Goal: Complete application form

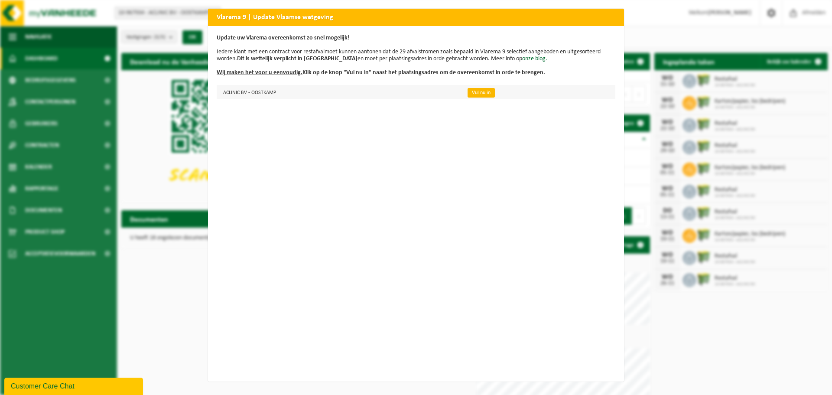
click at [482, 88] on link "Vul nu in" at bounding box center [481, 93] width 27 height 10
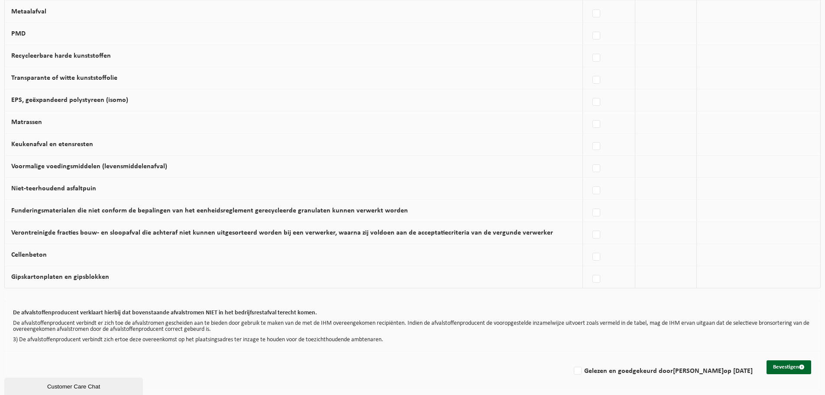
scroll to position [478, 0]
click at [775, 362] on button "Bevestigen" at bounding box center [789, 367] width 45 height 14
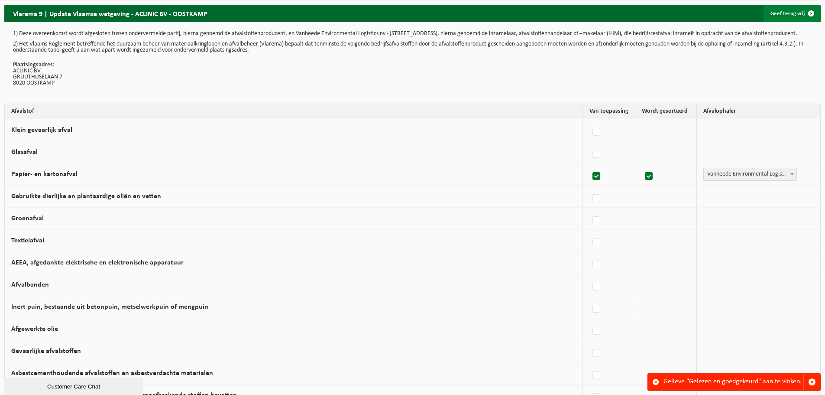
click at [801, 11] on link "Geef terug vrij" at bounding box center [792, 13] width 56 height 17
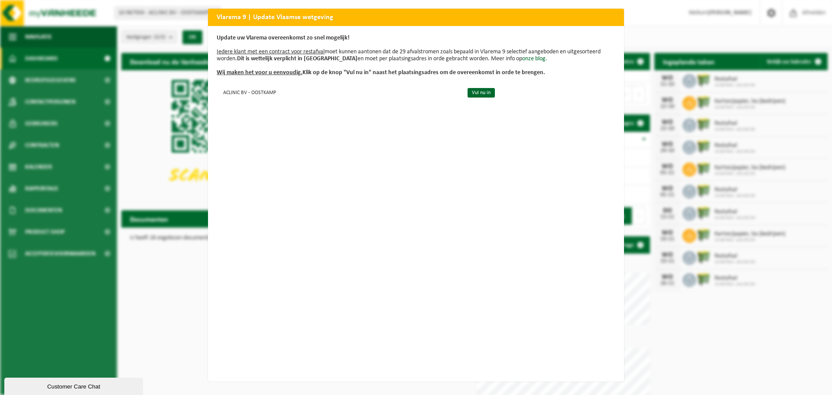
click at [614, 15] on h2 "Vlarema 9 | Update Vlaamse wetgeving" at bounding box center [416, 17] width 416 height 16
click at [704, 364] on div "Vlarema 9 | Update Vlaamse wetgeving Update uw Vlarema overeenkomst zo snel mog…" at bounding box center [416, 197] width 832 height 395
click at [468, 90] on link "Vul nu in" at bounding box center [481, 93] width 27 height 10
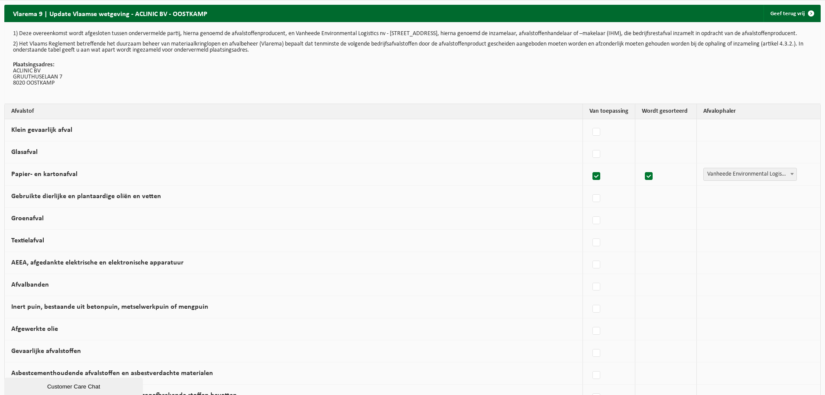
scroll to position [43, 0]
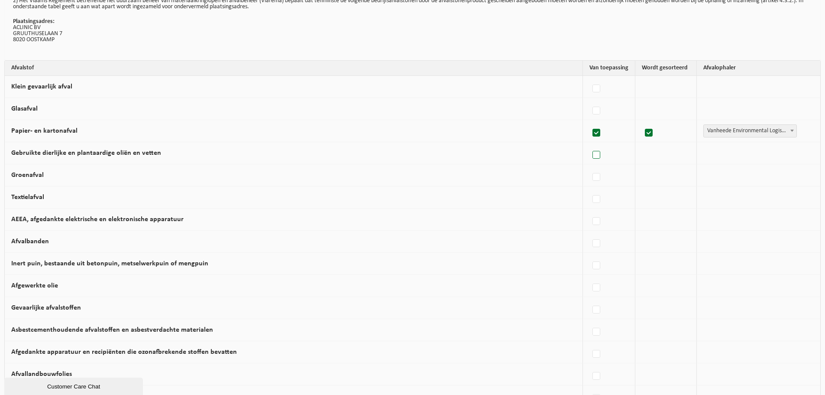
click at [597, 162] on label at bounding box center [597, 155] width 12 height 13
click at [590, 144] on input "Gebruikte dierlijke en plantaardige oliën en vetten" at bounding box center [589, 144] width 0 height 0
checkbox input "true"
click at [741, 159] on span "Vanheede Environmental Logistics" at bounding box center [749, 153] width 95 height 12
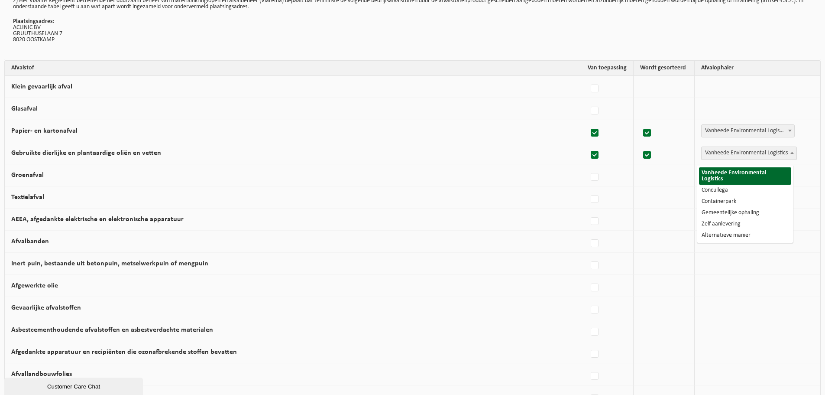
click at [744, 159] on span "Vanheede Environmental Logistics" at bounding box center [749, 153] width 95 height 12
click at [591, 159] on label at bounding box center [595, 155] width 12 height 13
click at [588, 144] on input "Gebruikte dierlijke en plantaardige oliën en vetten" at bounding box center [588, 144] width 0 height 0
checkbox input "false"
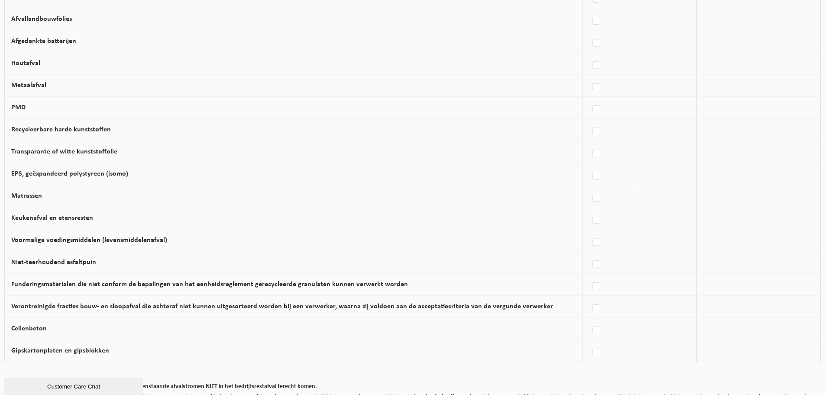
scroll to position [478, 0]
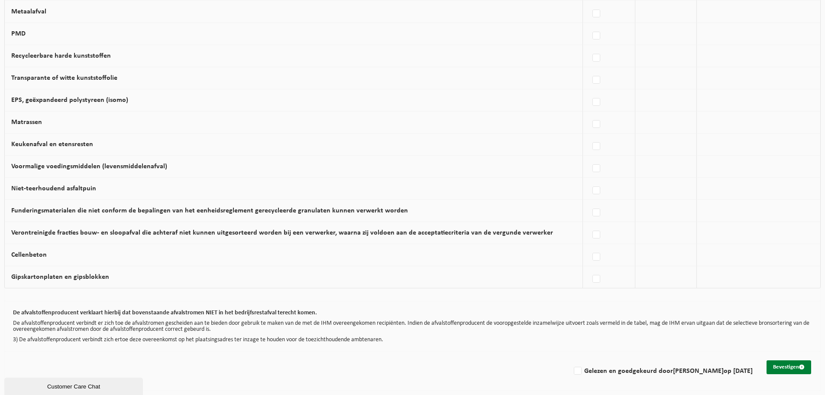
click at [786, 371] on button "Bevestigen" at bounding box center [789, 367] width 45 height 14
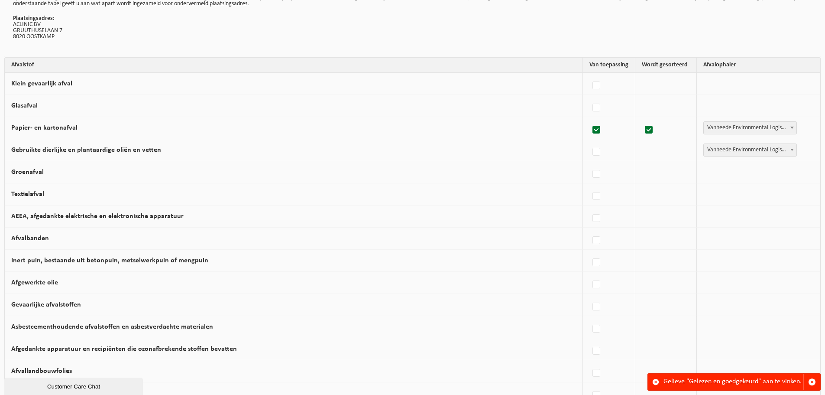
scroll to position [1, 0]
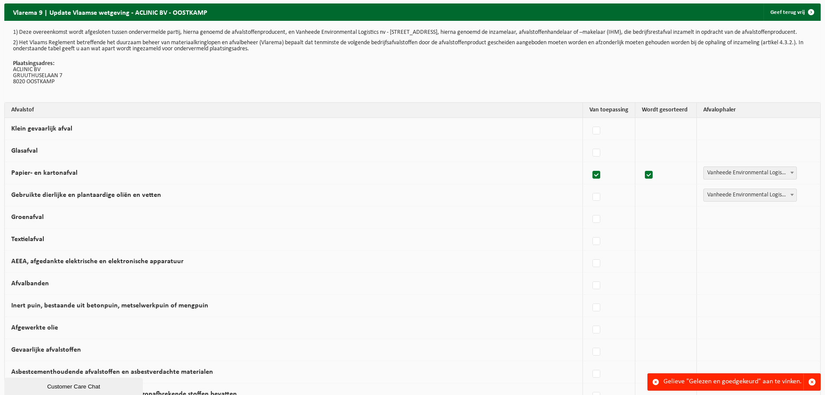
click at [726, 198] on span "Vanheede Environmental Logistics" at bounding box center [750, 195] width 93 height 12
click at [727, 199] on span "Vanheede Environmental Logistics" at bounding box center [750, 195] width 93 height 12
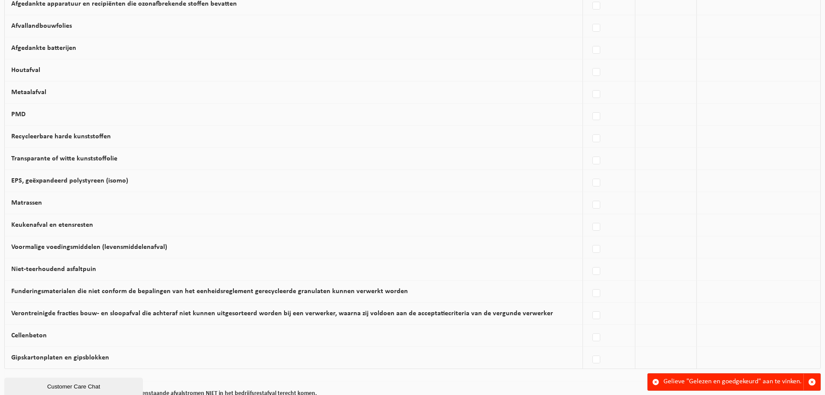
scroll to position [478, 0]
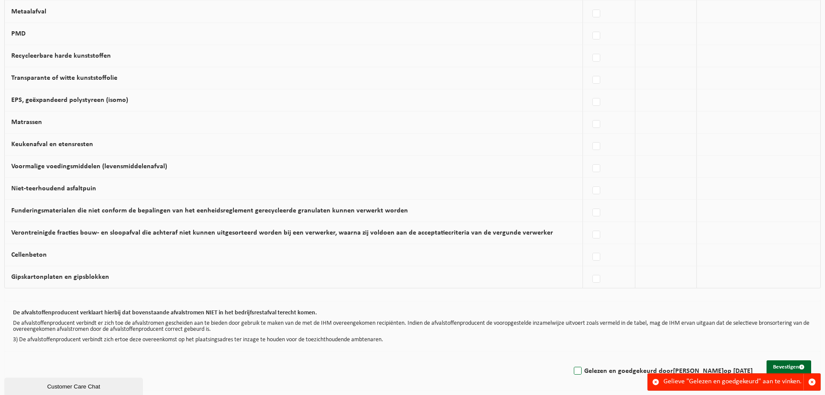
click at [572, 372] on label "Gelezen en goedgekeurd door KIM DEVLIEGERE op 15/10/25" at bounding box center [662, 370] width 181 height 13
click at [571, 360] on input "Gelezen en goedgekeurd door KIM DEVLIEGERE op 15/10/25" at bounding box center [571, 360] width 0 height 0
checkbox input "true"
click at [774, 367] on button "Bevestigen" at bounding box center [789, 367] width 45 height 14
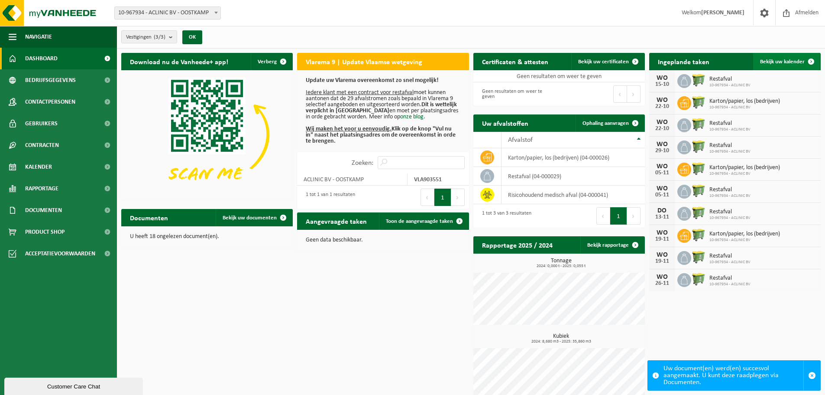
click at [814, 58] on span at bounding box center [811, 61] width 17 height 17
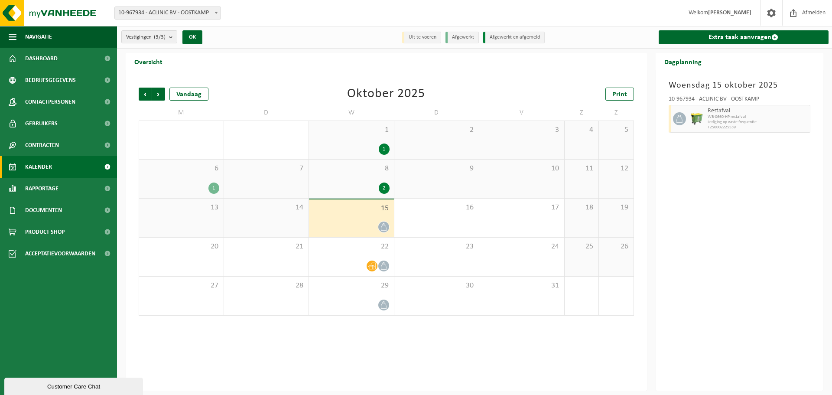
click at [382, 170] on span "8" at bounding box center [351, 169] width 76 height 10
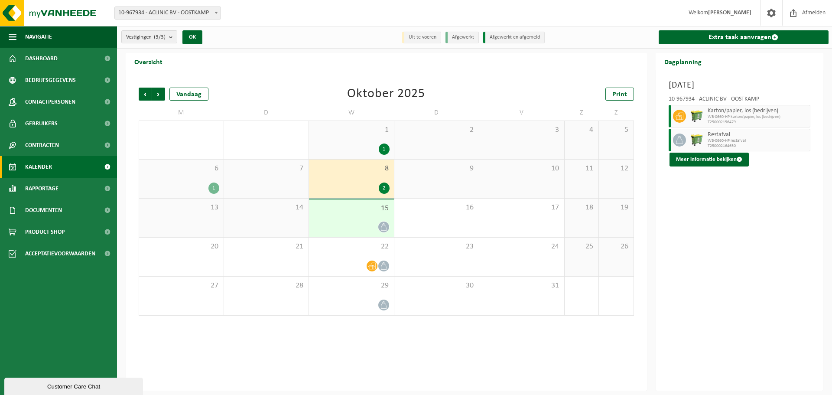
click at [370, 136] on div "1 1" at bounding box center [351, 140] width 85 height 38
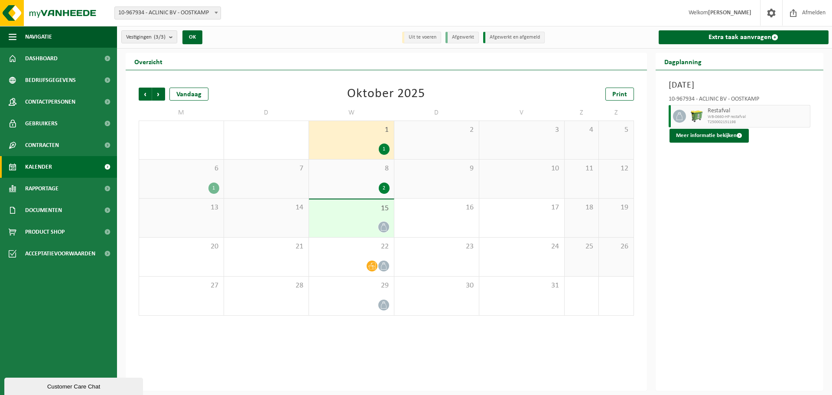
click at [366, 175] on div "8 2" at bounding box center [351, 178] width 85 height 39
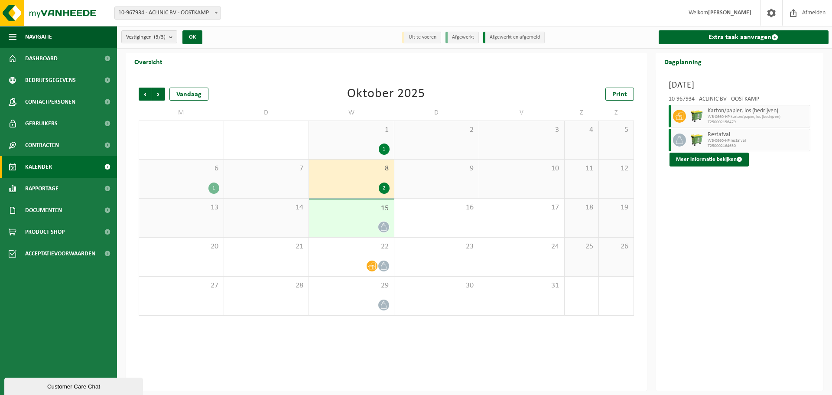
click at [358, 227] on div at bounding box center [351, 227] width 76 height 12
